Goal: Ask a question

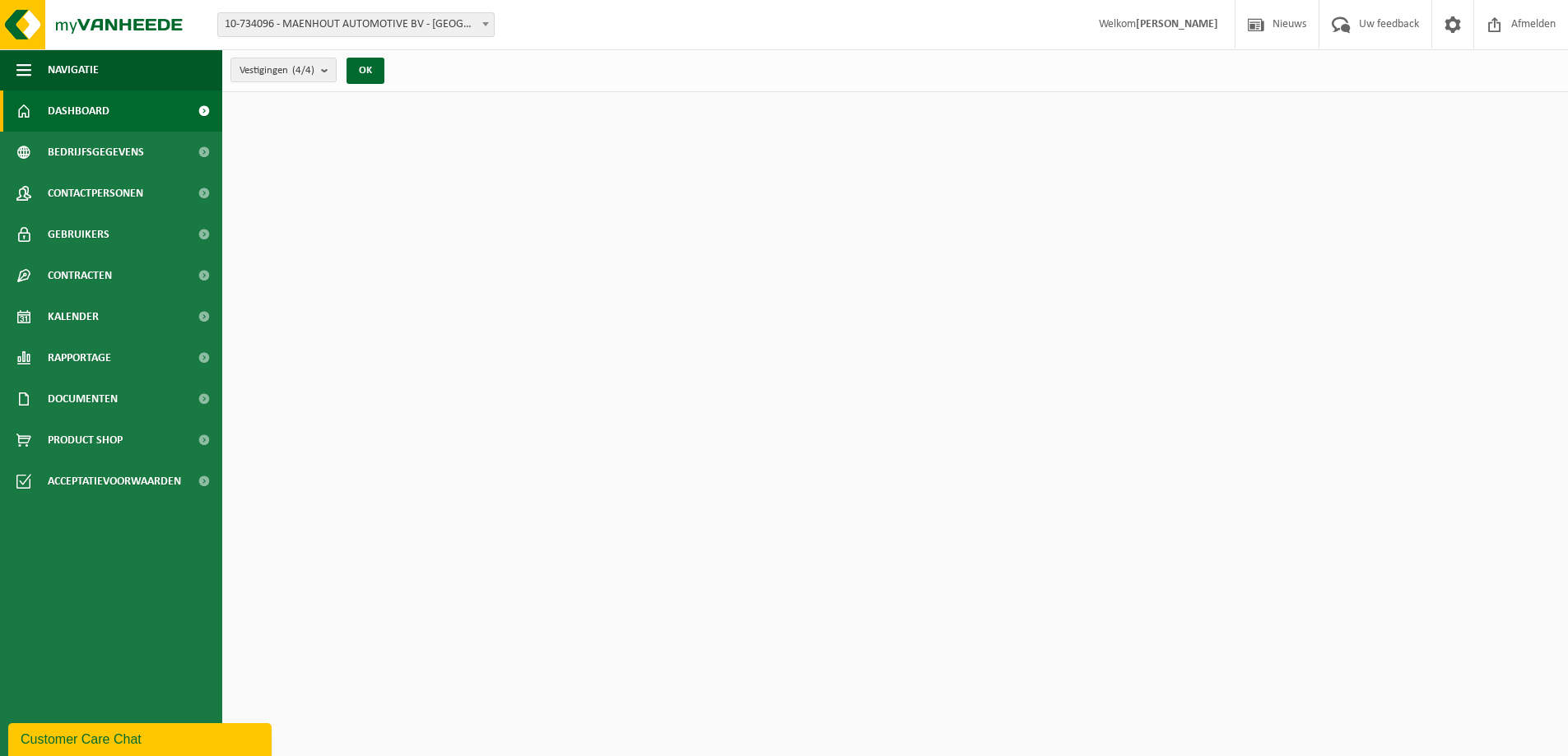
click at [153, 745] on div "Customer Care Chat" at bounding box center [140, 740] width 239 height 20
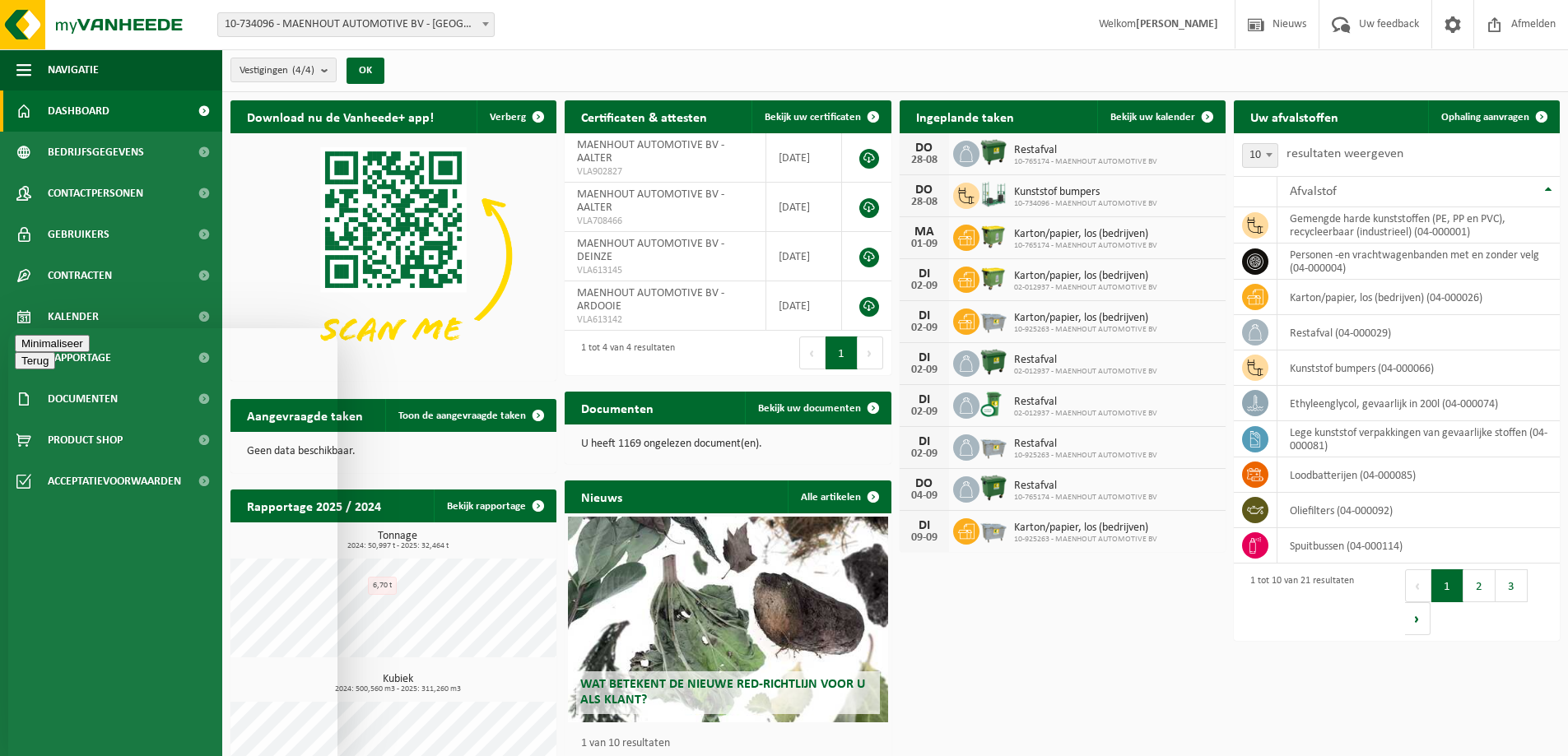
click at [8, 328] on textarea at bounding box center [8, 328] width 0 height 0
type textarea "Beste, ik heb per ongeluk mijn sessie afgesloten en zag niet of er reeds gereag…"
type textarea "Is het mogelijk om dit te bekijken en dringend een ophaling te voorzien?"
